Goal: Communication & Community: Answer question/provide support

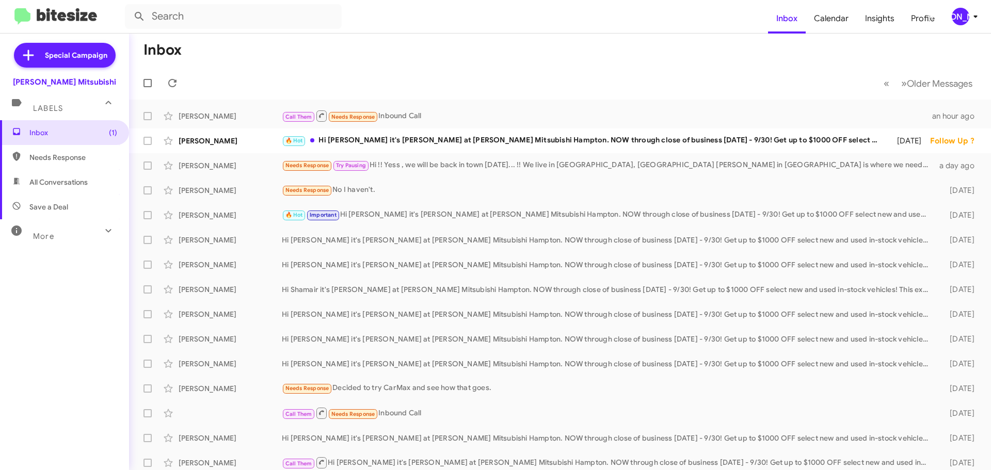
click at [183, 79] on mat-toolbar-row "« Previous » Next Older Messages" at bounding box center [560, 83] width 862 height 33
click at [182, 79] on span at bounding box center [172, 83] width 21 height 12
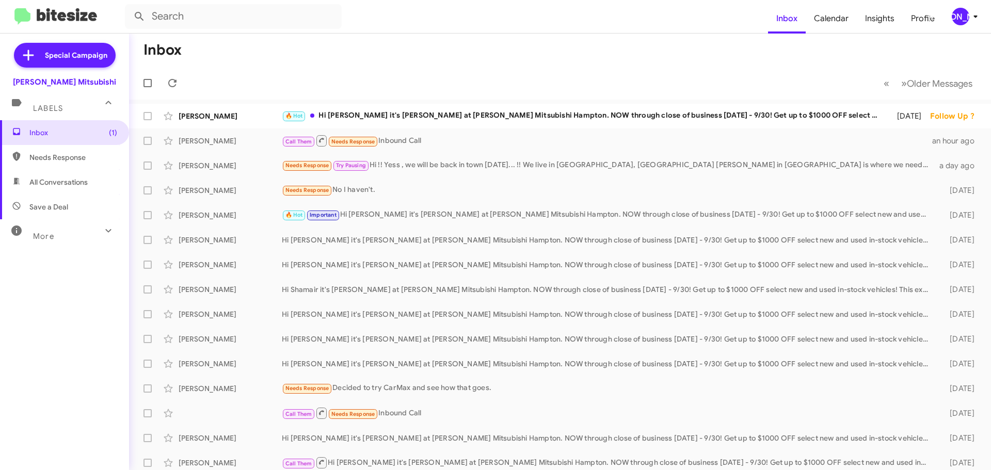
click at [959, 23] on div "[PERSON_NAME]" at bounding box center [960, 17] width 18 height 18
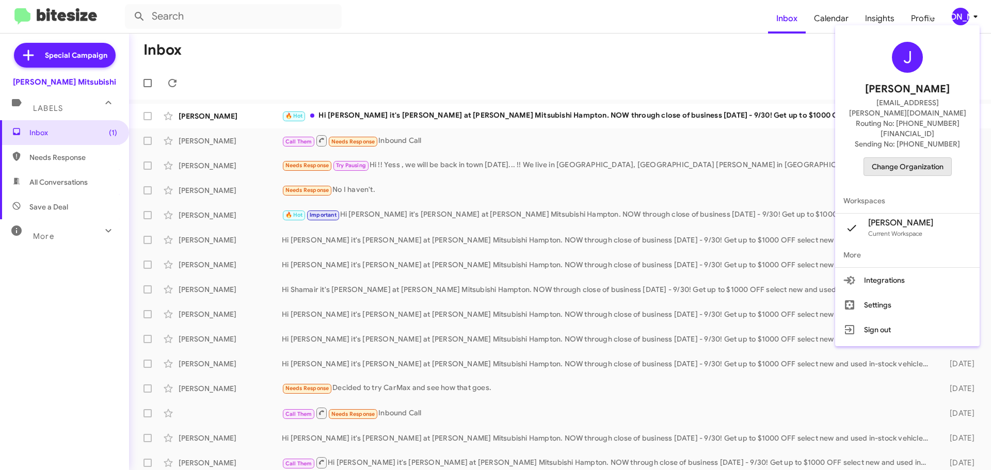
click at [910, 158] on span "Change Organization" at bounding box center [907, 167] width 72 height 18
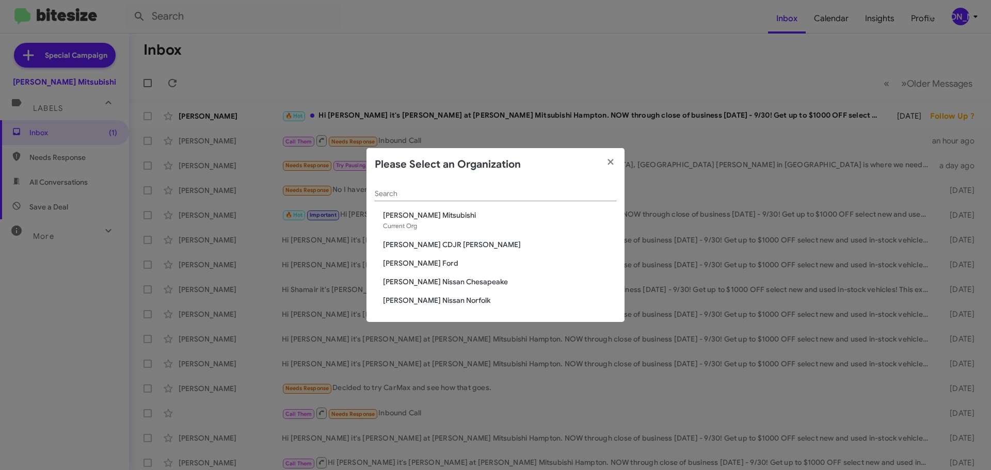
click at [420, 247] on span "[PERSON_NAME] CDJR [PERSON_NAME]" at bounding box center [499, 244] width 233 height 10
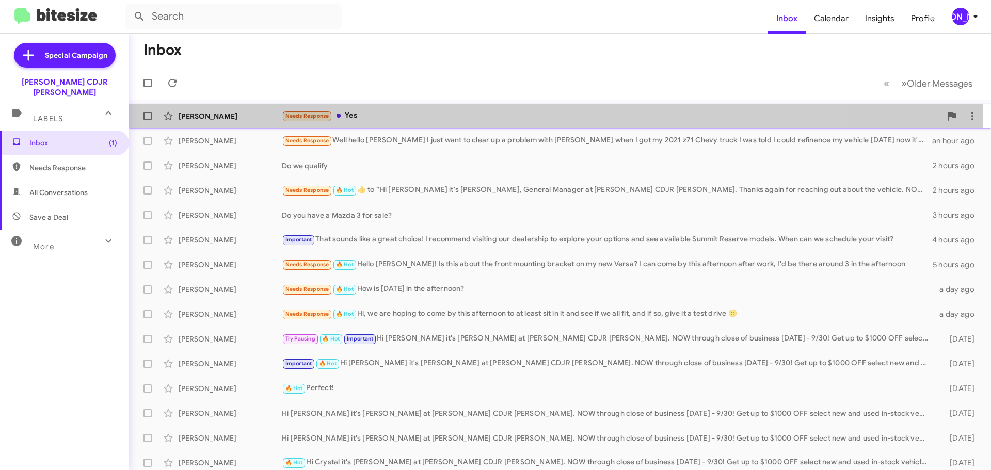
click at [325, 117] on span "Needs Response" at bounding box center [307, 115] width 44 height 7
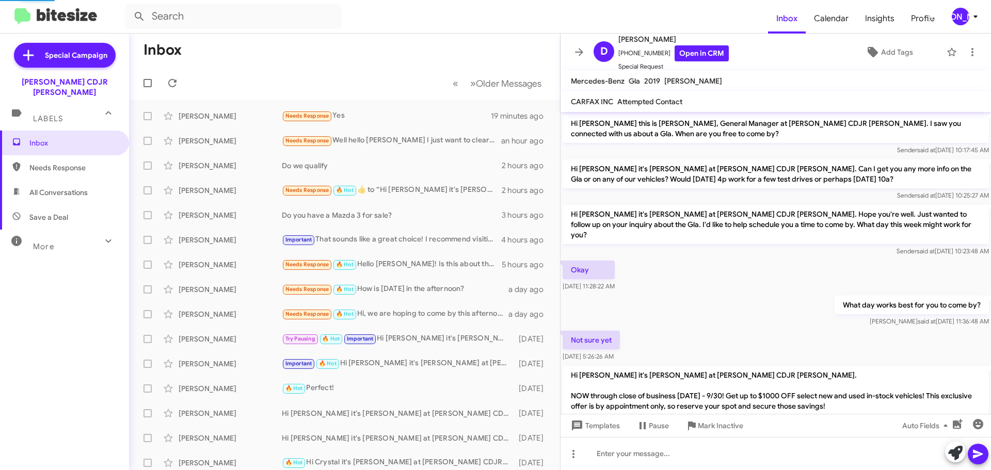
scroll to position [82, 0]
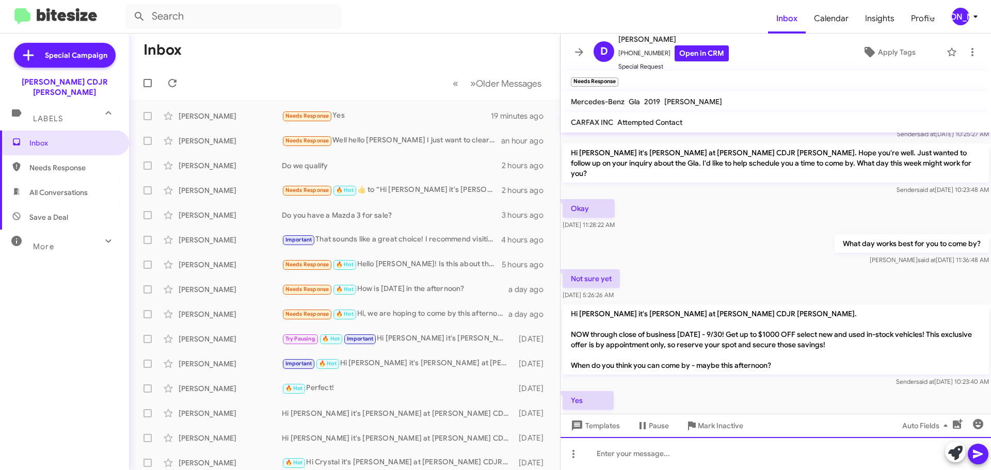
click at [663, 447] on div at bounding box center [775, 453] width 430 height 33
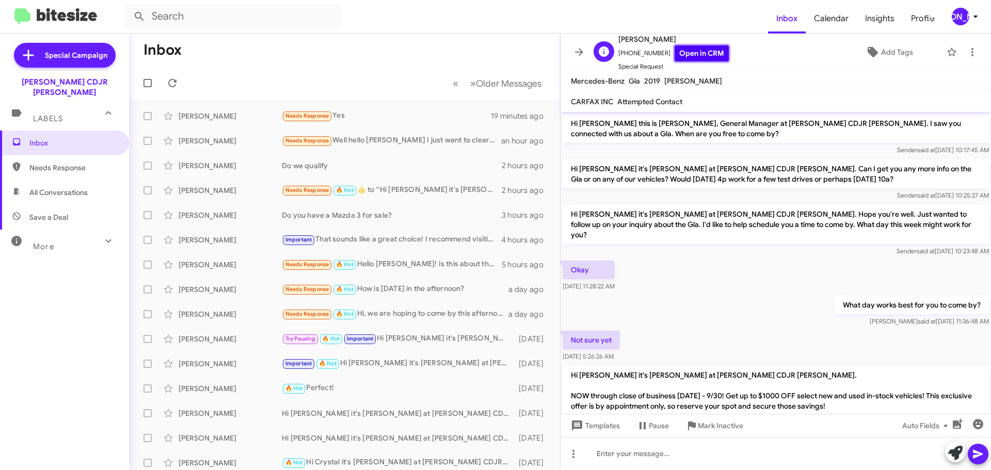
click at [703, 48] on link "Open in CRM" at bounding box center [701, 53] width 54 height 16
